Goal: Find specific page/section: Find specific page/section

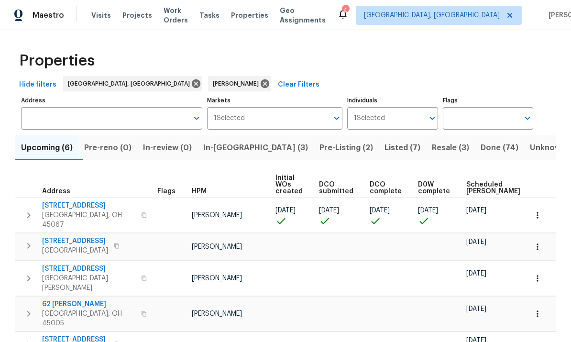
click at [385, 154] on span "Listed (7)" at bounding box center [403, 147] width 36 height 13
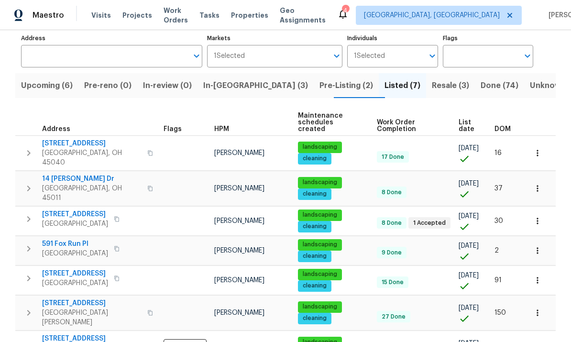
scroll to position [62, 0]
click at [398, 246] on icon "button" at bounding box center [538, 251] width 10 height 10
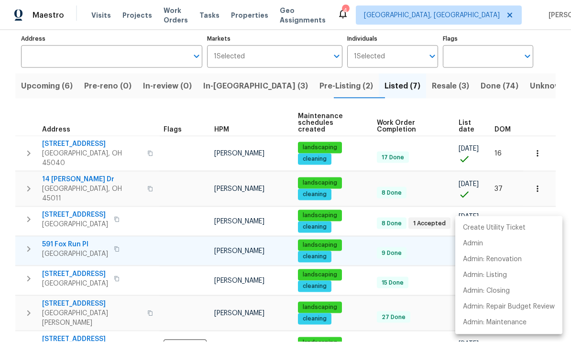
scroll to position [27, 0]
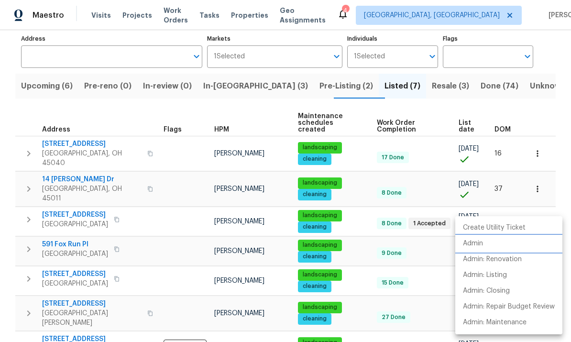
click at [398, 240] on li "Admin" at bounding box center [508, 244] width 107 height 16
click at [316, 69] on div at bounding box center [285, 171] width 571 height 342
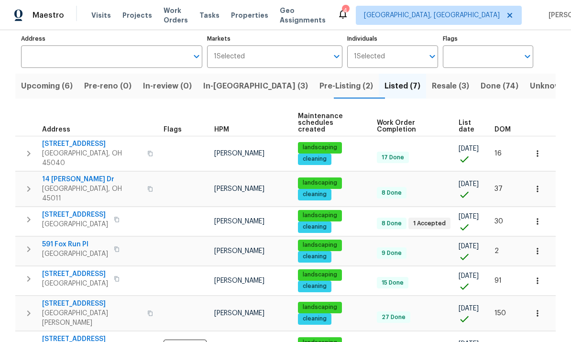
click at [320, 79] on span "Pre-Listing (2)" at bounding box center [347, 85] width 54 height 13
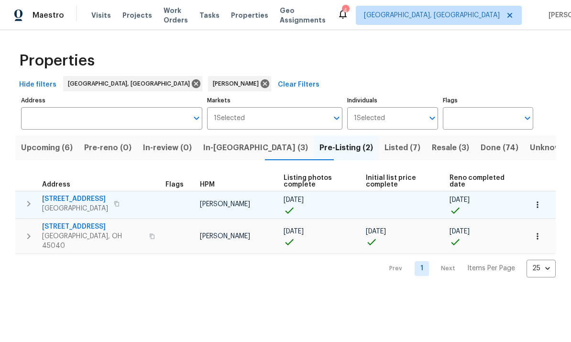
click at [86, 204] on span "[GEOGRAPHIC_DATA]" at bounding box center [75, 209] width 66 height 10
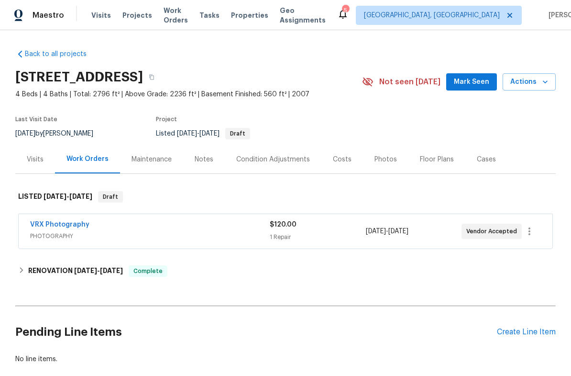
click at [392, 157] on div "Photos" at bounding box center [385, 159] width 45 height 28
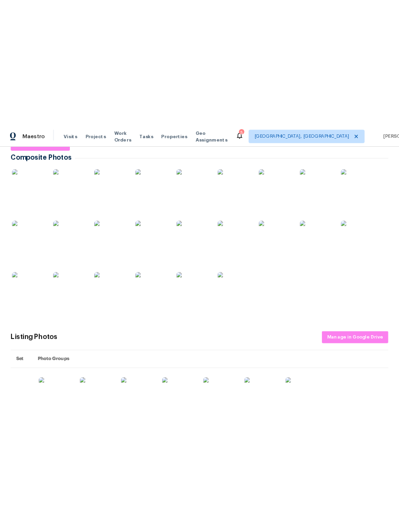
scroll to position [158, 0]
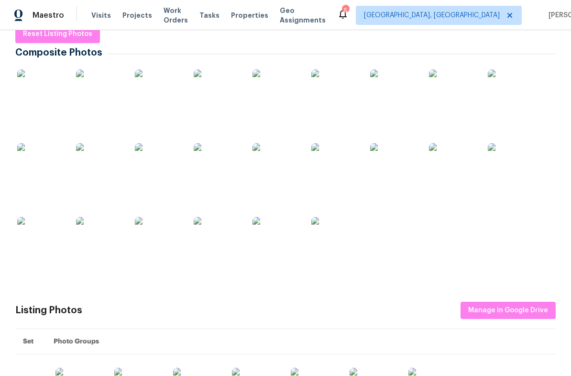
click at [218, 89] on img at bounding box center [218, 93] width 48 height 48
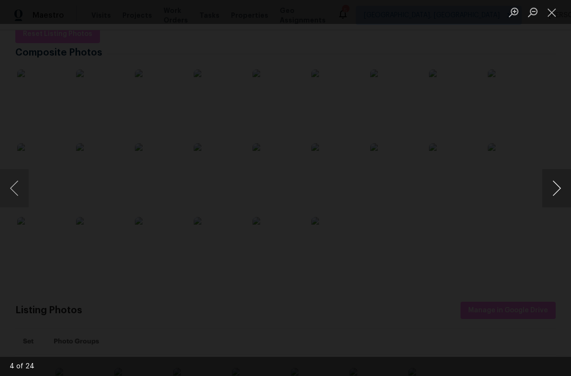
click at [554, 189] on button "Next image" at bounding box center [556, 188] width 29 height 38
click at [540, 184] on div "Lightbox" at bounding box center [285, 188] width 571 height 376
